Goal: Information Seeking & Learning: Learn about a topic

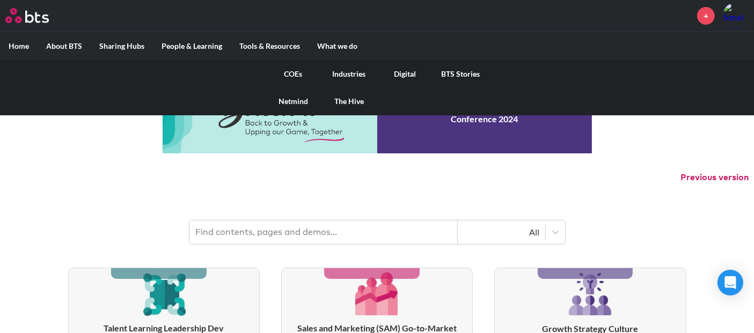
click at [331, 39] on label "What we do" at bounding box center [337, 46] width 57 height 28
click at [0, 0] on input "What we do" at bounding box center [0, 0] width 0 height 0
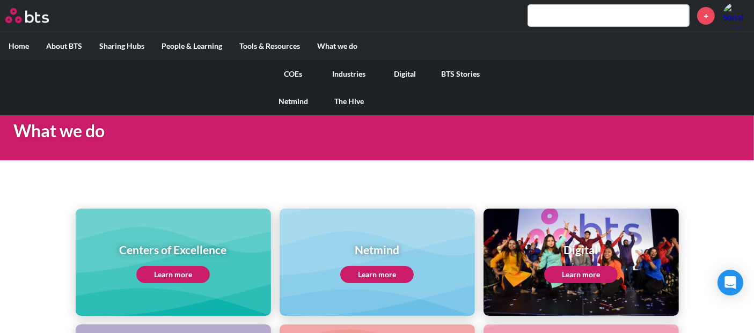
click at [411, 74] on link "Digital" at bounding box center [405, 74] width 56 height 28
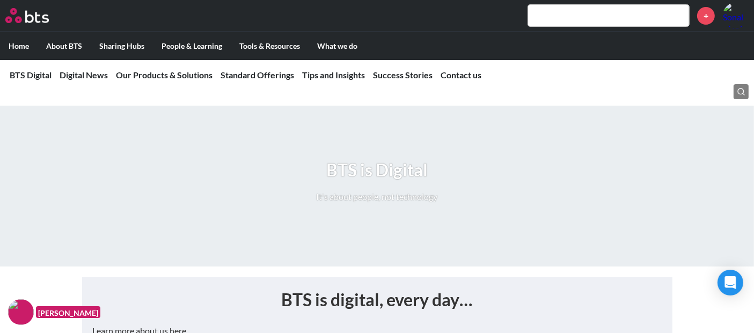
click at [575, 16] on input "text" at bounding box center [608, 15] width 161 height 21
paste input "Symphony"
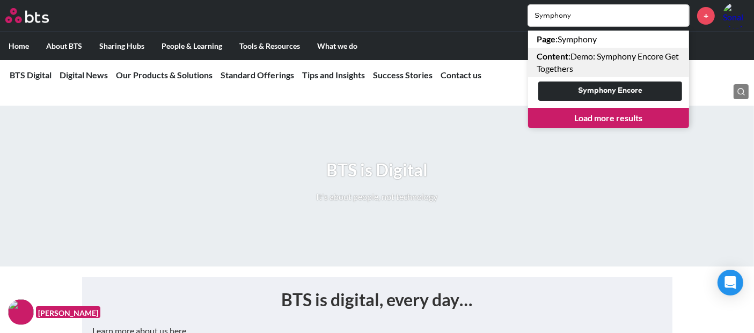
type input "Symphony"
click at [597, 58] on link "Content : Demo: Symphony Encore Get Togethers" at bounding box center [608, 63] width 161 height 30
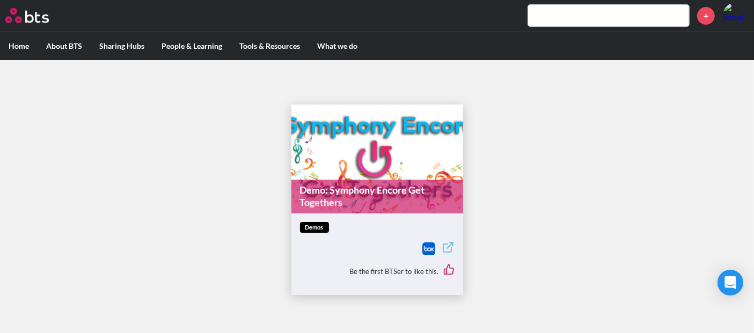
click at [561, 13] on input "text" at bounding box center [608, 15] width 161 height 21
paste input "Symphony"
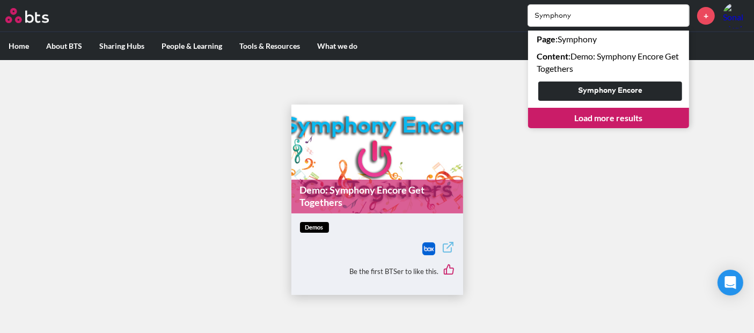
type input "Symphony"
click at [571, 120] on link "Load more results" at bounding box center [608, 118] width 161 height 20
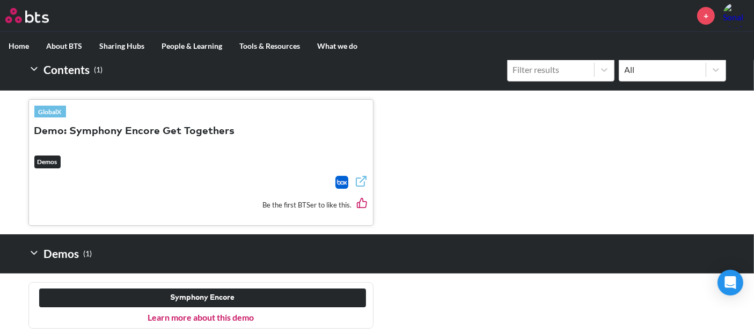
scroll to position [344, 0]
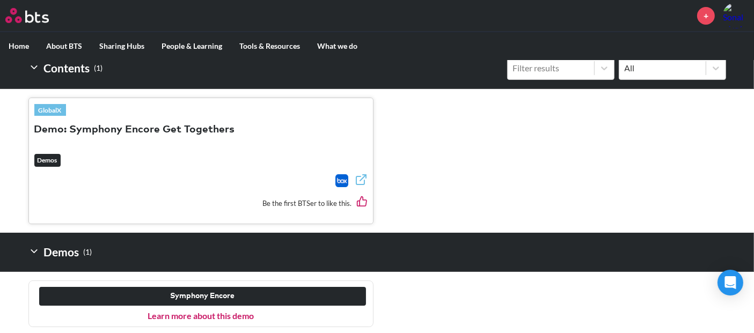
click at [231, 314] on link "Learn more about this demo" at bounding box center [201, 316] width 106 height 10
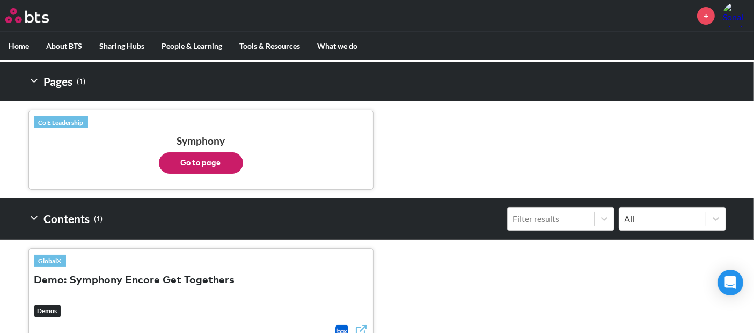
scroll to position [105, 0]
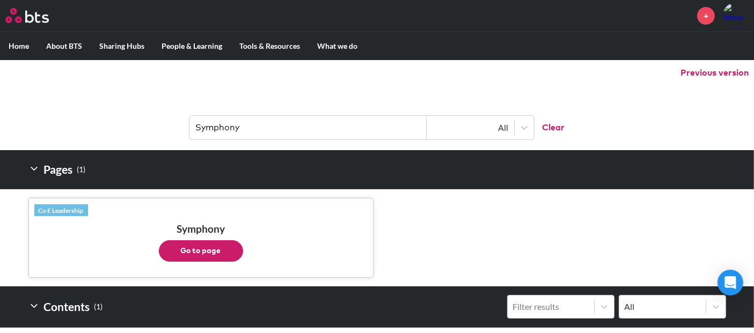
click at [208, 247] on button "Go to page" at bounding box center [201, 251] width 84 height 21
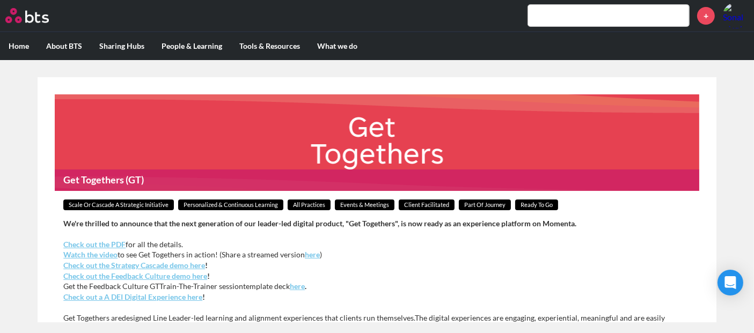
click at [563, 19] on input "text" at bounding box center [608, 15] width 161 height 21
